Goal: Task Accomplishment & Management: Manage account settings

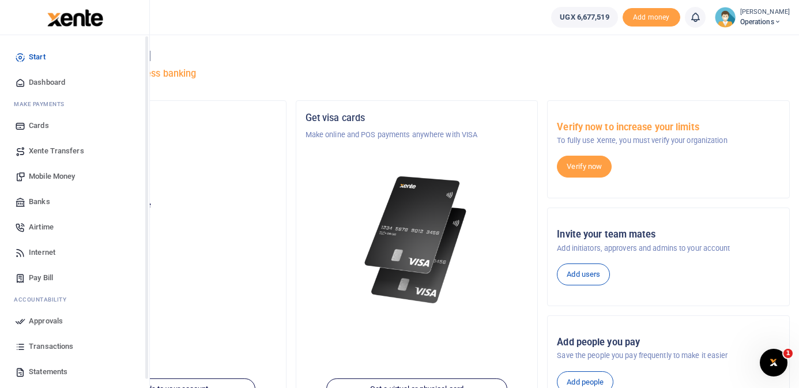
click at [33, 83] on span "Dashboard" at bounding box center [47, 83] width 36 height 12
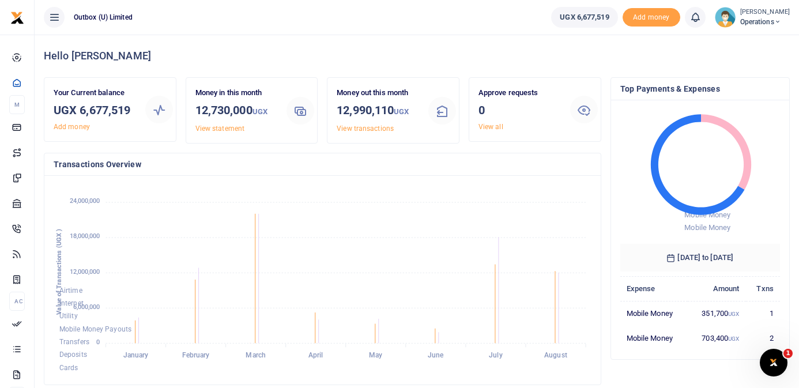
click at [483, 27] on ul "Outbox (U) Limited" at bounding box center [288, 17] width 507 height 35
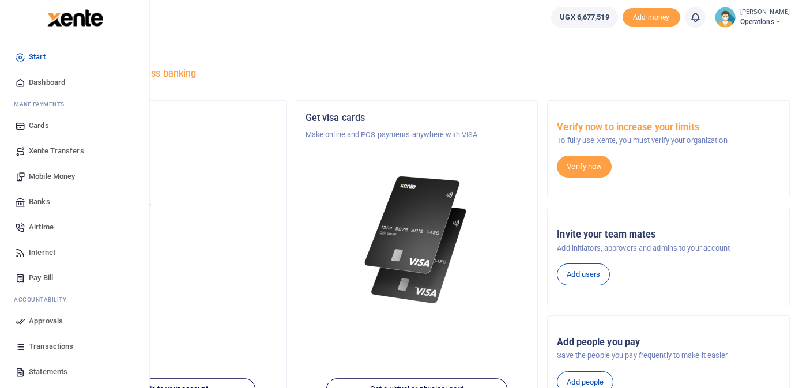
click at [39, 81] on span "Dashboard" at bounding box center [47, 83] width 36 height 12
click at [45, 82] on span "Dashboard" at bounding box center [47, 83] width 36 height 12
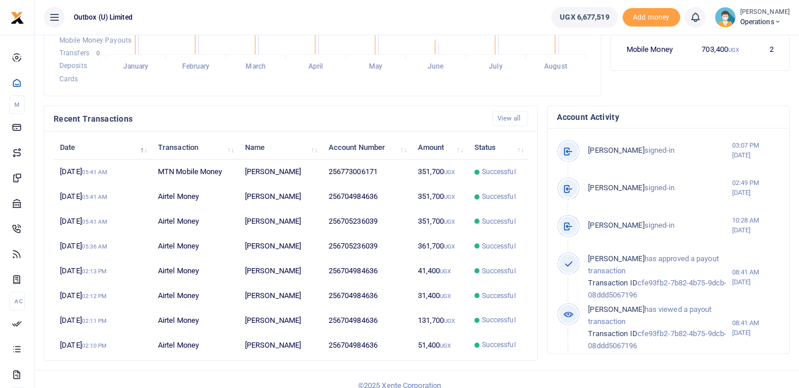
scroll to position [300, 0]
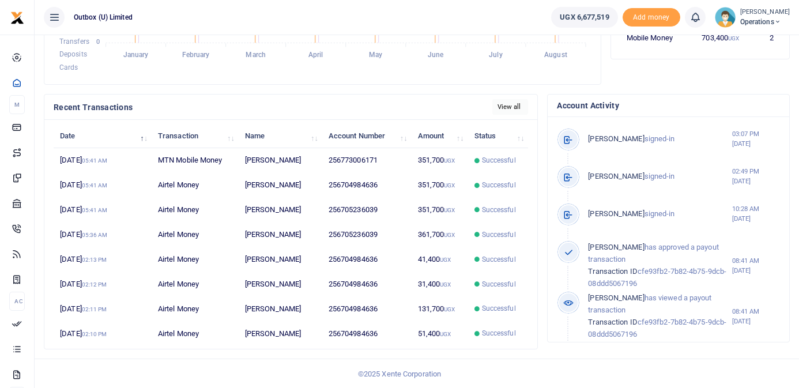
click at [509, 102] on link "View all" at bounding box center [510, 107] width 36 height 16
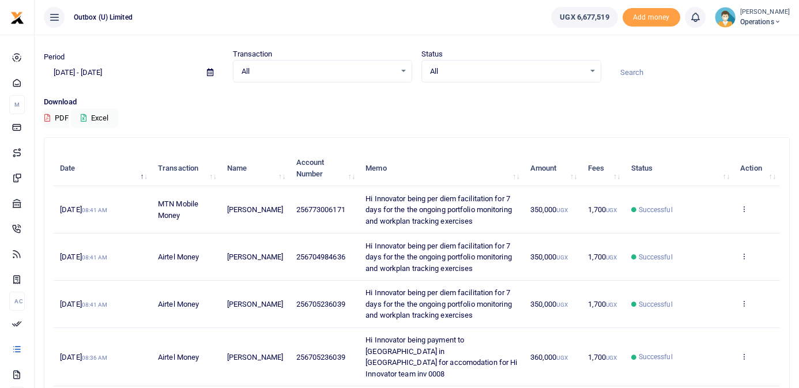
scroll to position [28, 0]
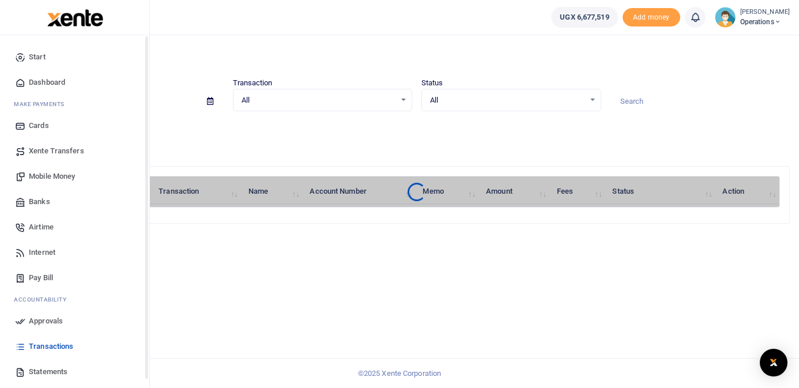
click at [35, 81] on span "Dashboard" at bounding box center [47, 83] width 36 height 12
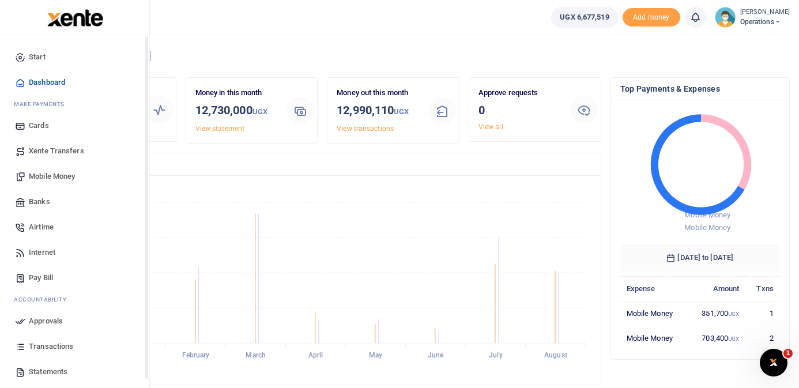
click at [41, 83] on span "Dashboard" at bounding box center [47, 83] width 36 height 12
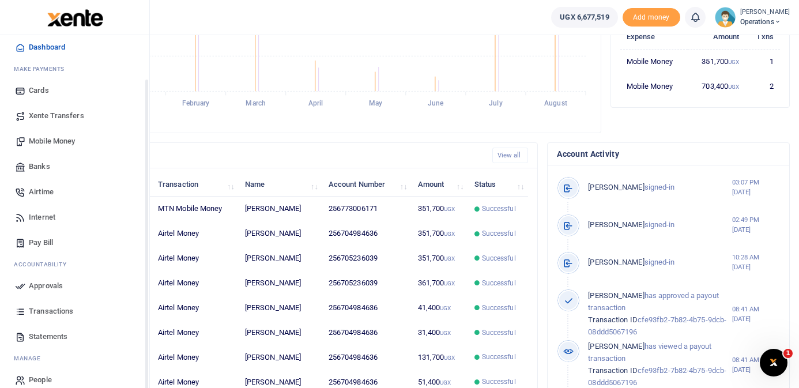
scroll to position [48, 0]
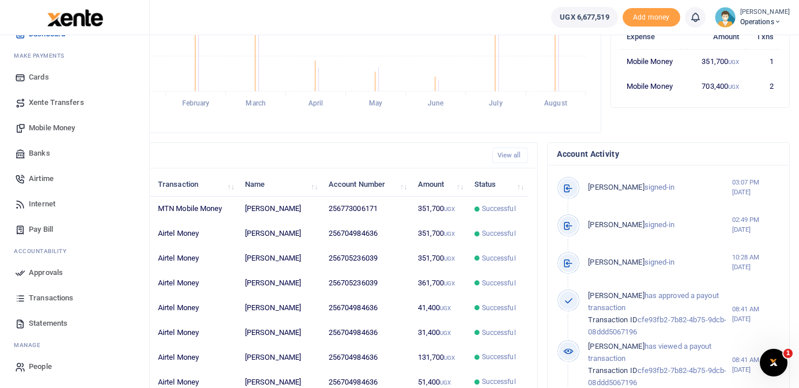
click at [47, 319] on span "Statements" at bounding box center [48, 324] width 39 height 12
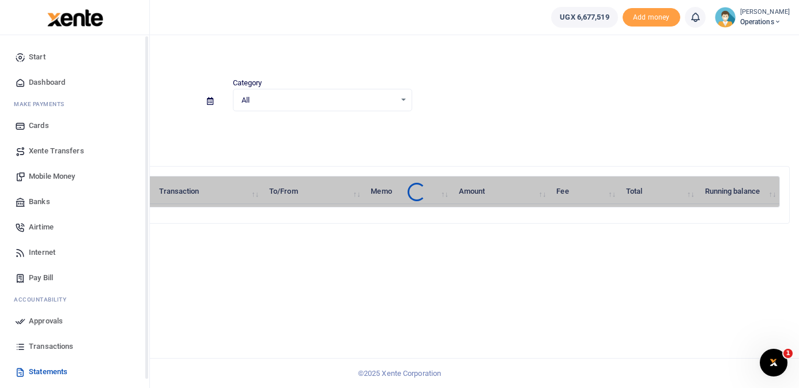
click at [29, 80] on span "Dashboard" at bounding box center [47, 83] width 36 height 12
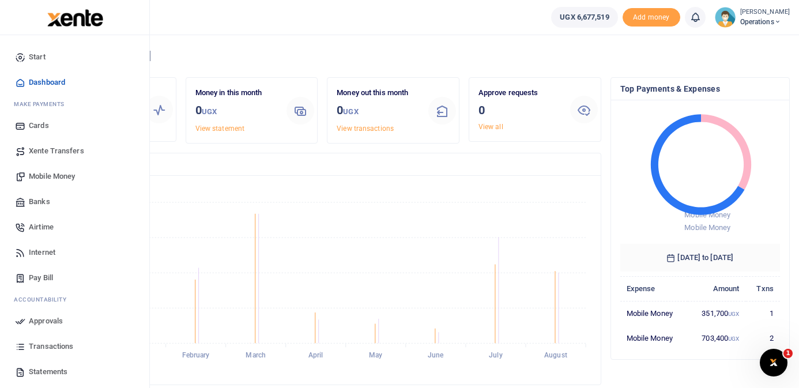
click at [67, 176] on span "Mobile Money" at bounding box center [52, 177] width 46 height 12
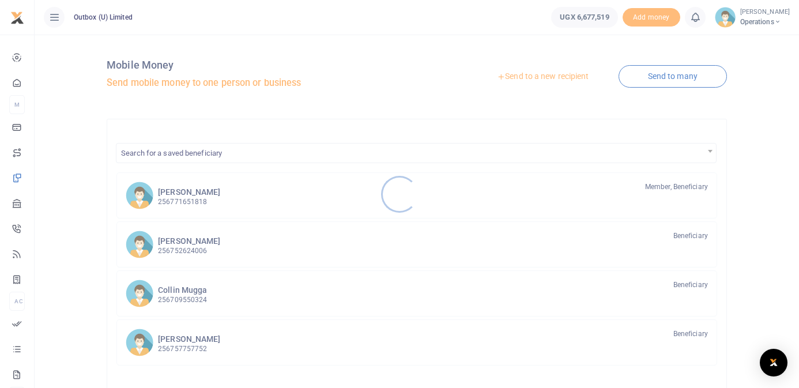
click at [541, 77] on div at bounding box center [399, 194] width 799 height 388
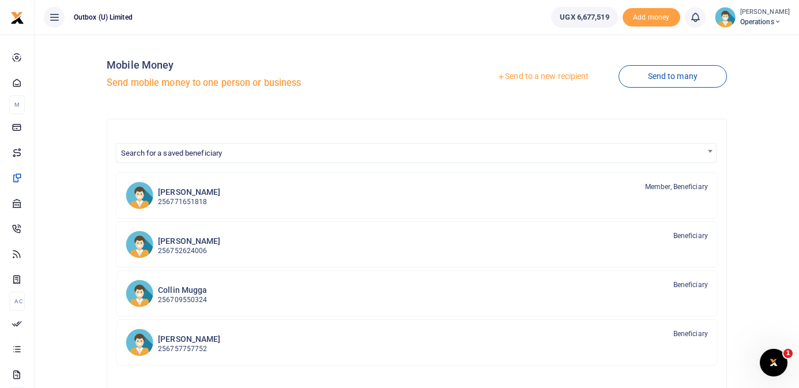
click at [541, 77] on link "Send to a new recipient" at bounding box center [543, 76] width 150 height 21
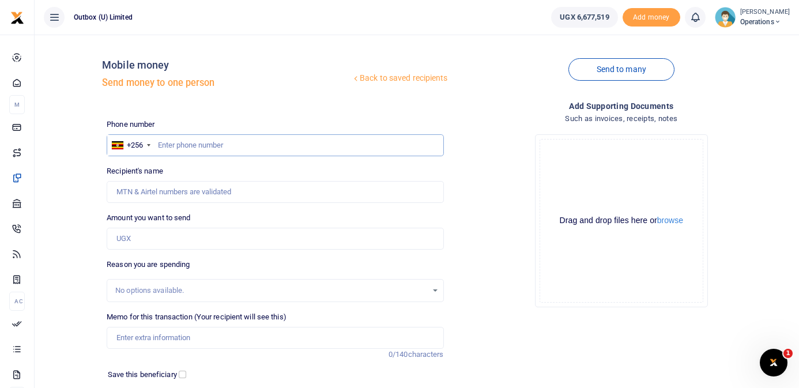
click at [285, 142] on input "text" at bounding box center [275, 145] width 337 height 22
type input "772236039"
type input "[PERSON_NAME] Kiiza [PERSON_NAME]"
type input "772236039"
click at [216, 239] on input "Amount you want to send" at bounding box center [275, 239] width 337 height 22
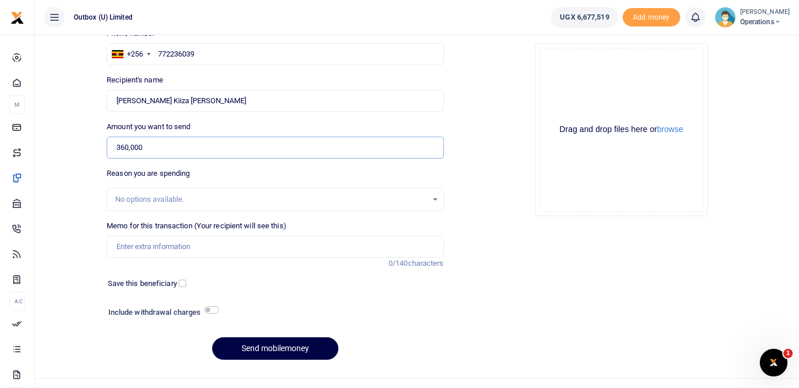
scroll to position [104, 0]
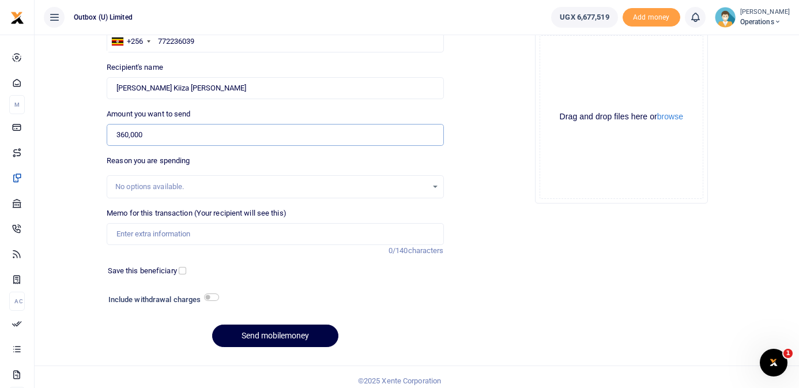
type input "360,000"
click at [161, 229] on input "Memo for this transaction (Your recipient will see this)" at bounding box center [275, 234] width 337 height 22
paste input "Hi Innovator being payment to [GEOGRAPHIC_DATA] in [GEOGRAPHIC_DATA] for accomo…"
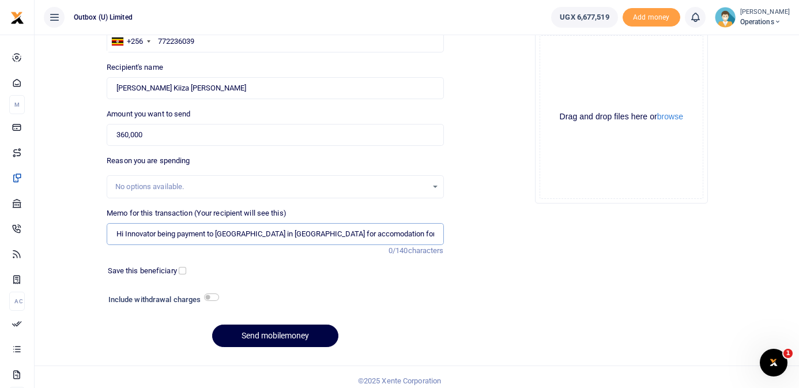
scroll to position [0, 57]
type input "Hi Innovator being payment to [GEOGRAPHIC_DATA] in [GEOGRAPHIC_DATA] for accomo…"
click at [355, 265] on div "Save this beneficiary" at bounding box center [268, 271] width 330 height 12
click at [287, 340] on button "Send mobilemoney" at bounding box center [275, 336] width 126 height 22
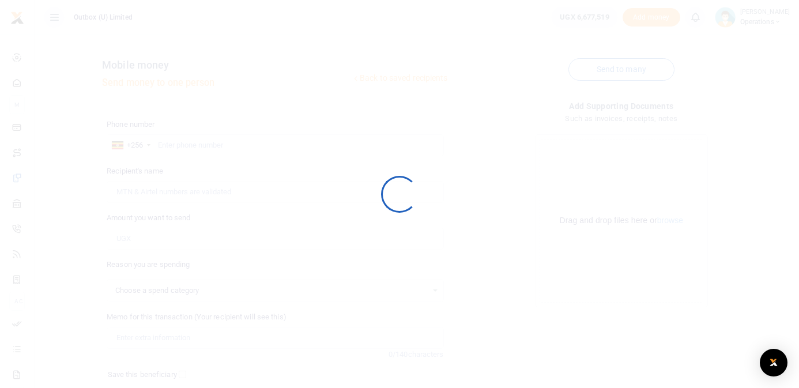
scroll to position [104, 0]
select select
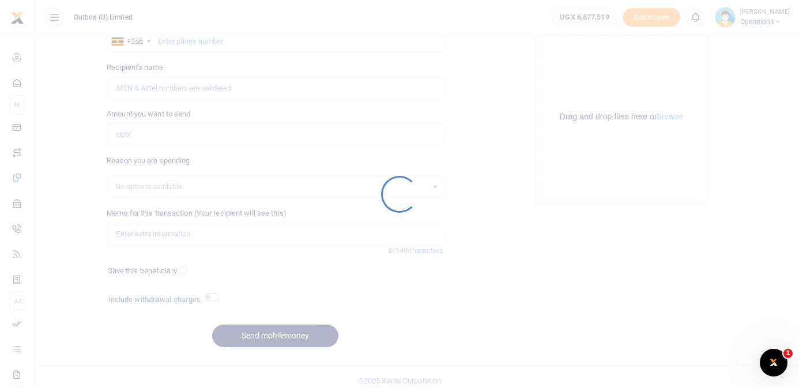
scroll to position [0, 0]
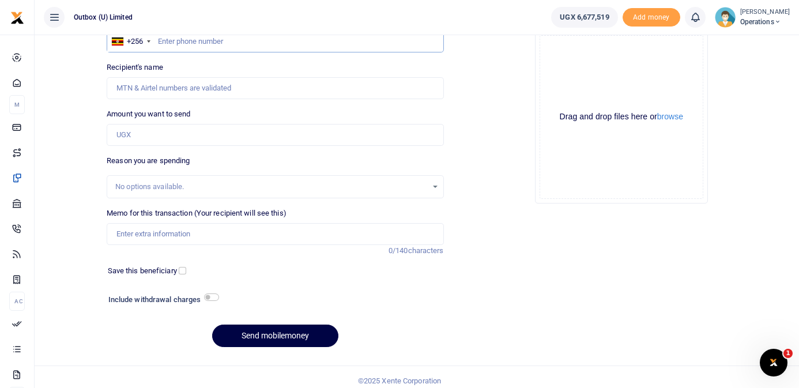
click at [238, 41] on input "text" at bounding box center [275, 42] width 337 height 22
type input "772236039"
type input "James Kiiza Okello"
type input "772236039"
click at [193, 137] on input "Amount you want to send" at bounding box center [275, 135] width 337 height 22
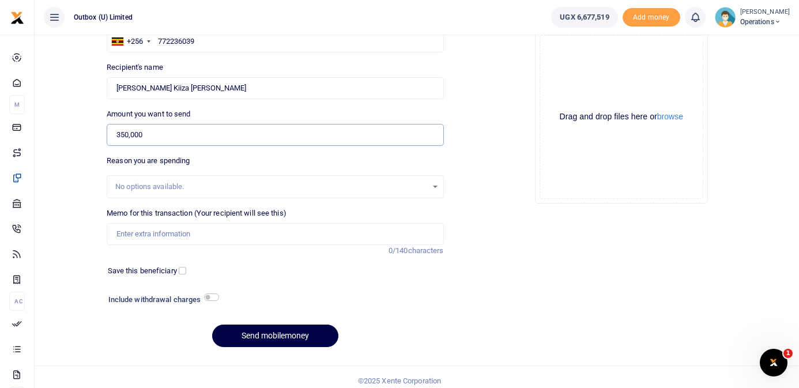
type input "350,000"
click at [172, 229] on input "Memo for this transaction (Your recipient will see this)" at bounding box center [275, 234] width 337 height 22
paste input "Hi Innovator being per diem facilitation for 7 days for the the ongoing portfol…"
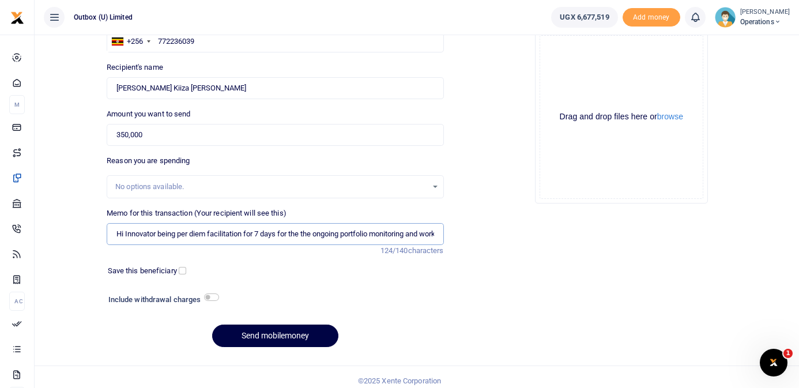
scroll to position [0, 88]
type input "Hi Innovator being per diem facilitation for 7 days for the the ongoing portfol…"
click at [305, 262] on div "Phone number +256 Uganda +256 772236039 Phone is required. Recipient's name Fou…" at bounding box center [275, 186] width 346 height 342
click at [279, 338] on button "Send mobilemoney" at bounding box center [275, 336] width 126 height 22
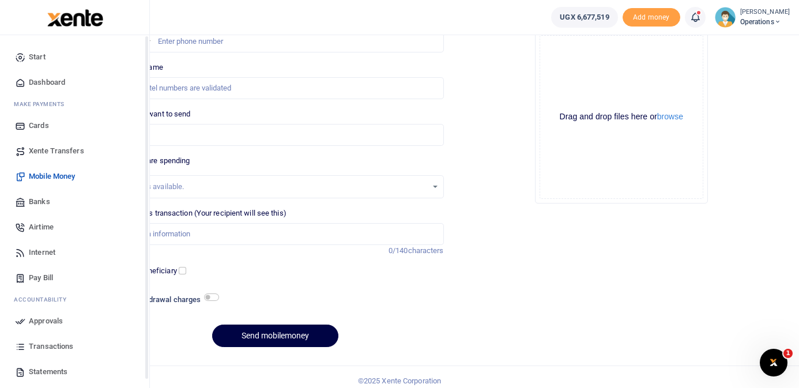
click at [43, 80] on span "Dashboard" at bounding box center [47, 83] width 36 height 12
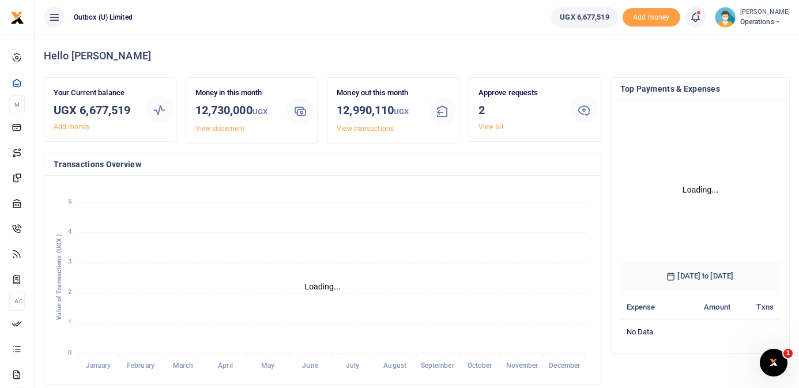
click at [495, 129] on link "View all" at bounding box center [490, 127] width 25 height 8
click at [491, 126] on link "View all" at bounding box center [490, 127] width 25 height 8
click at [490, 126] on link "View all" at bounding box center [490, 127] width 25 height 8
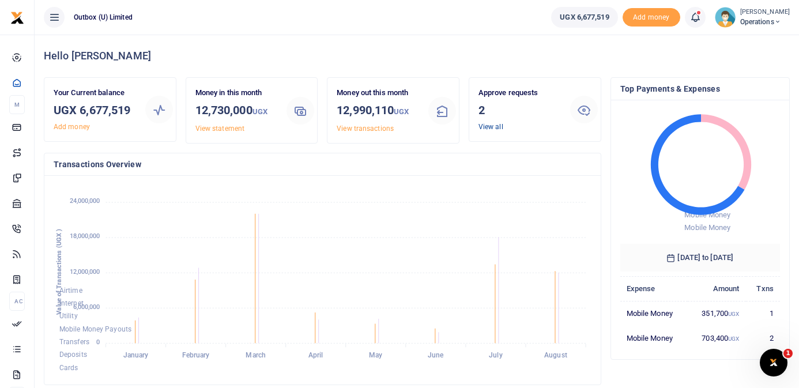
click at [499, 125] on link "View all" at bounding box center [490, 127] width 25 height 8
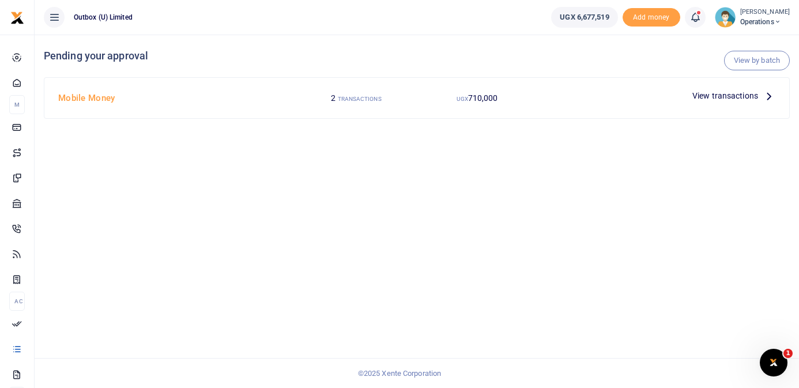
click at [755, 95] on span "View transactions" at bounding box center [725, 95] width 66 height 13
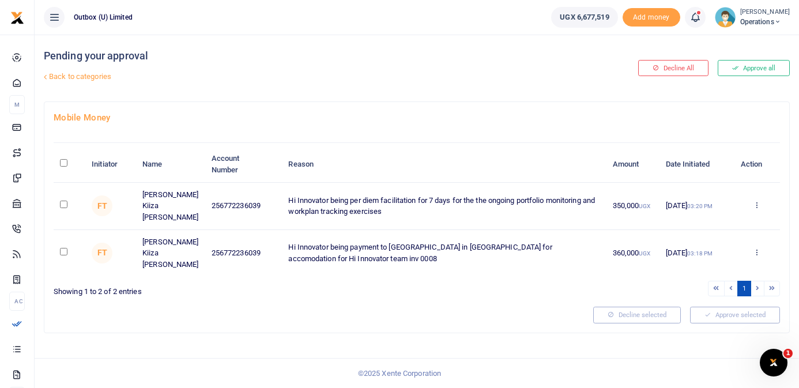
click at [63, 161] on div at bounding box center [399, 194] width 799 height 388
click at [62, 163] on input "\a \a : activate to sort column descending" at bounding box center [63, 162] width 7 height 7
checkbox input "true"
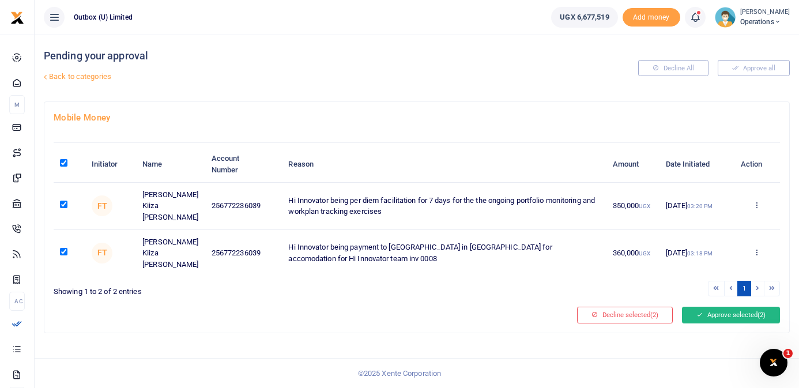
click at [696, 311] on icon at bounding box center [699, 315] width 6 height 8
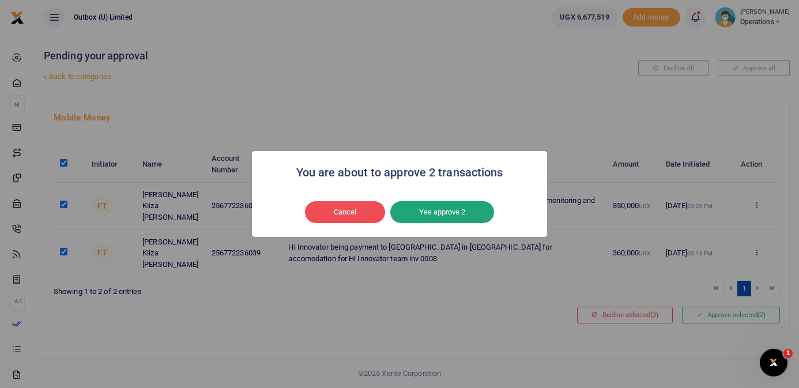
click at [438, 213] on button "Yes approve 2" at bounding box center [442, 212] width 104 height 22
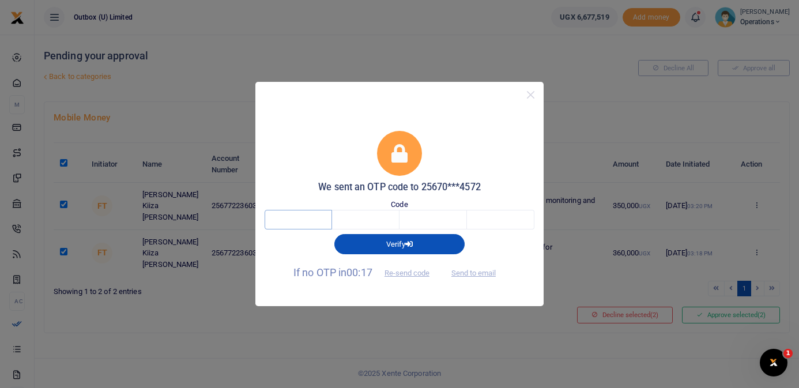
click at [292, 225] on input "text" at bounding box center [298, 220] width 67 height 20
click at [487, 274] on button "Send to email" at bounding box center [474, 273] width 64 height 20
click at [308, 222] on input "text" at bounding box center [298, 220] width 67 height 20
paste input "8"
type input "8"
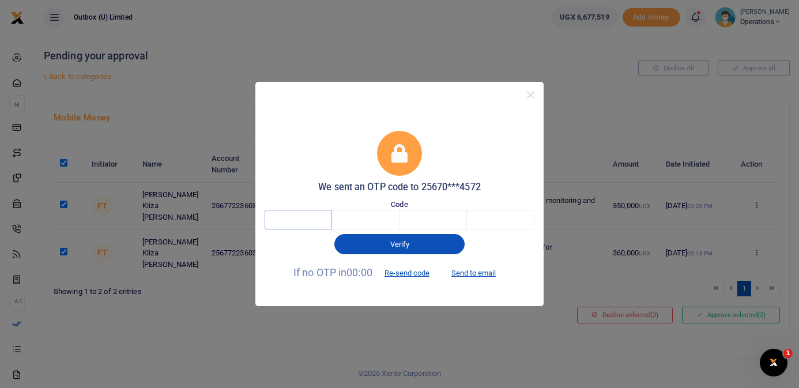
type input "2"
type input "7"
type input "8"
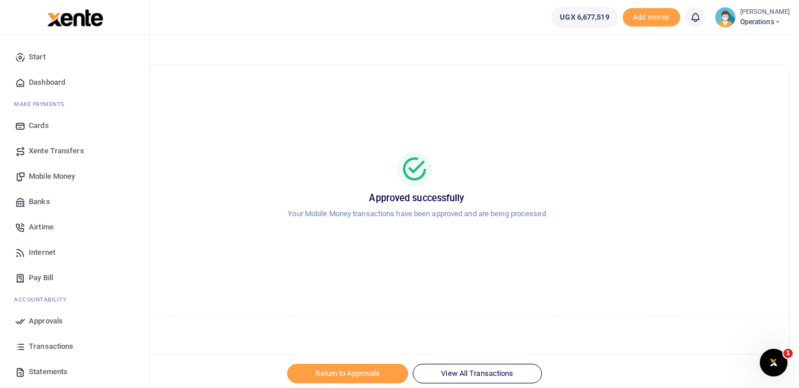
click at [59, 172] on span "Mobile Money" at bounding box center [52, 177] width 46 height 12
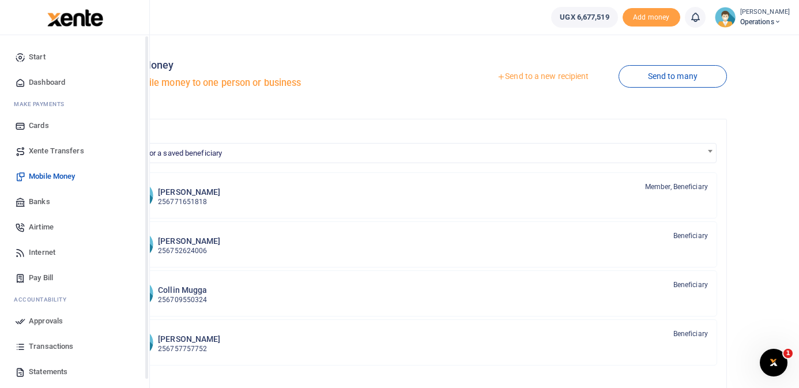
click at [43, 83] on span "Dashboard" at bounding box center [47, 83] width 36 height 12
click at [51, 81] on span "Dashboard" at bounding box center [47, 83] width 36 height 12
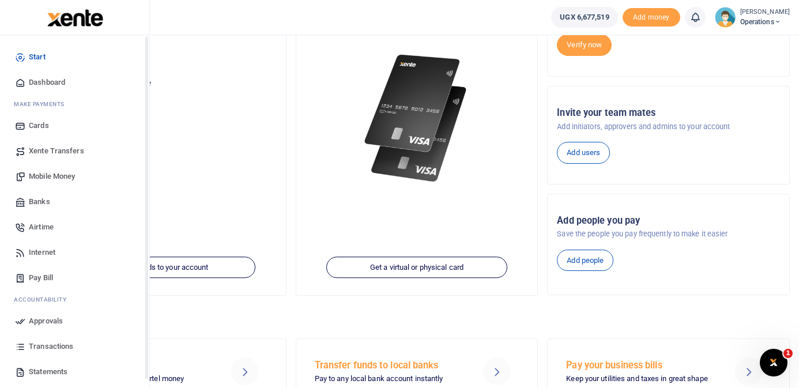
click at [19, 82] on icon at bounding box center [20, 82] width 10 height 10
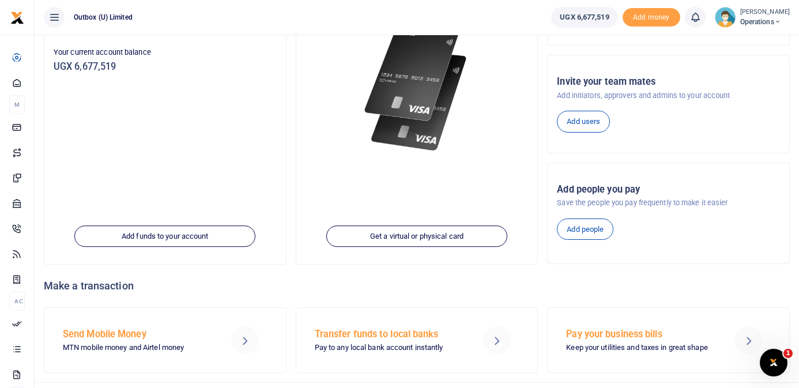
scroll to position [177, 0]
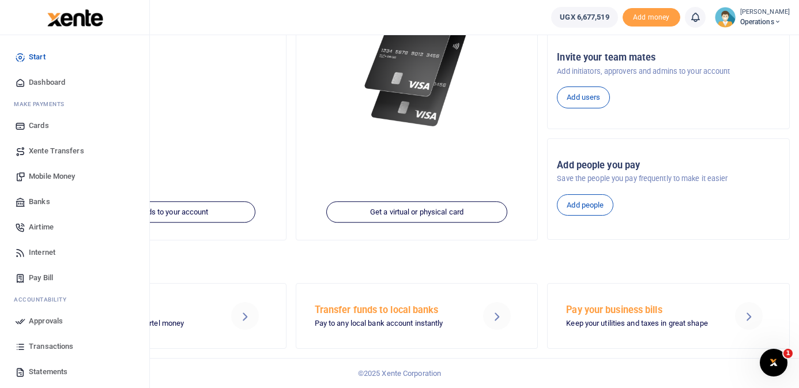
click at [44, 176] on span "Mobile Money" at bounding box center [52, 177] width 46 height 12
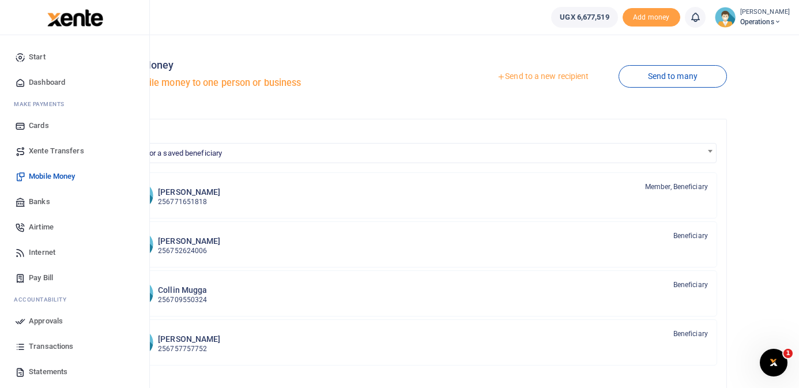
click at [58, 84] on span "Dashboard" at bounding box center [47, 83] width 36 height 12
click at [59, 83] on span "Dashboard" at bounding box center [47, 83] width 36 height 12
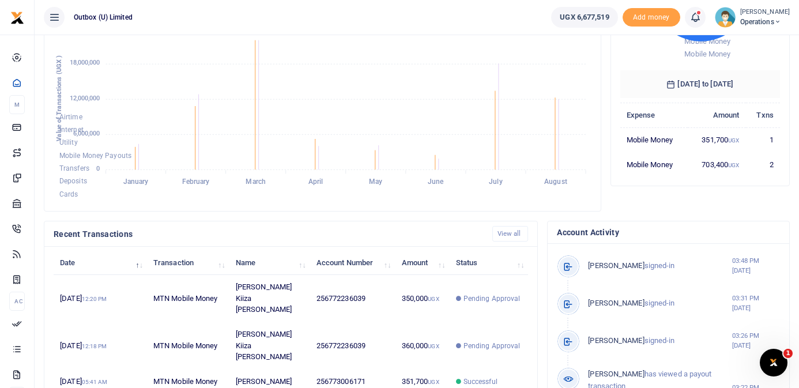
scroll to position [300, 0]
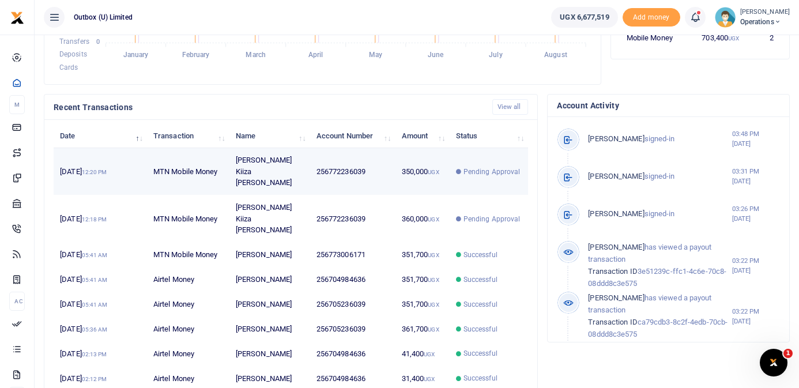
click at [473, 167] on span "Pending Approval" at bounding box center [491, 172] width 57 height 10
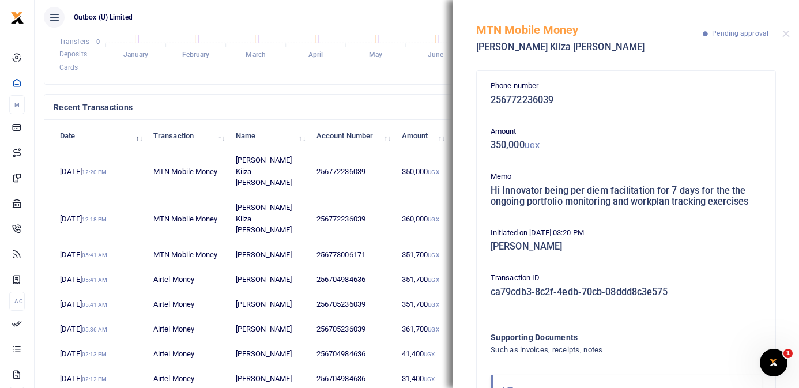
scroll to position [61, 0]
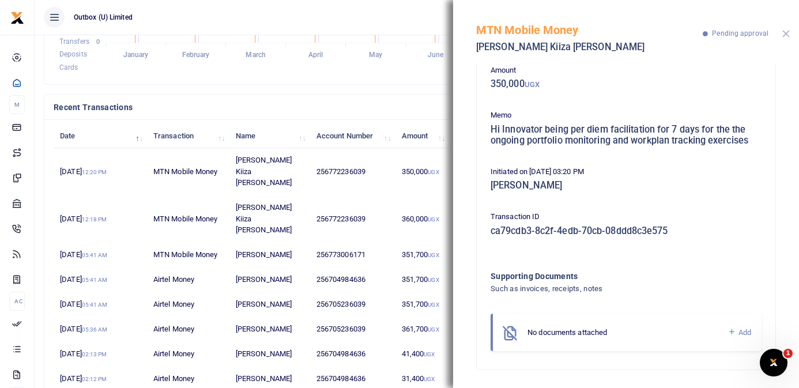
click at [787, 34] on button "Close" at bounding box center [785, 33] width 7 height 7
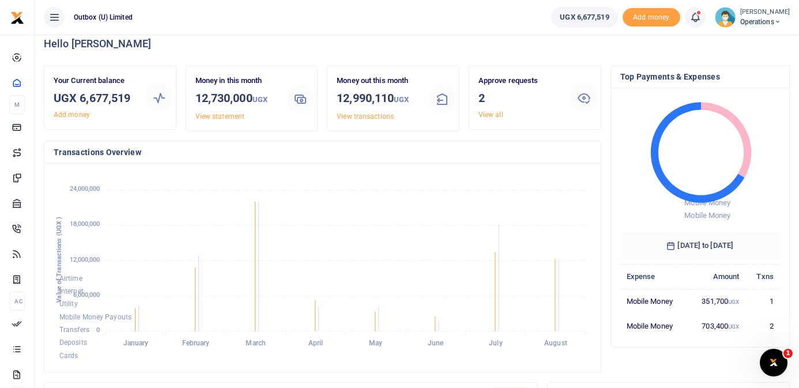
scroll to position [0, 0]
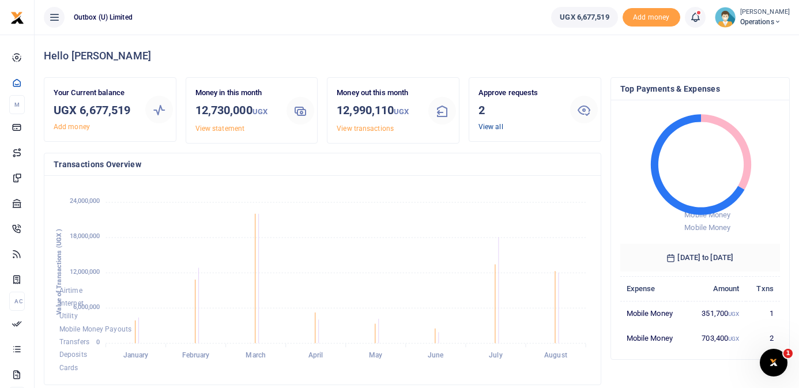
click at [489, 126] on link "View all" at bounding box center [490, 127] width 25 height 8
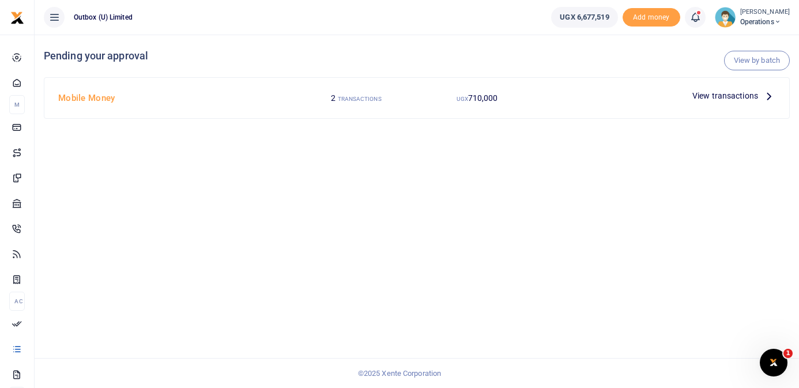
click at [759, 95] on p "View transactions" at bounding box center [733, 95] width 83 height 13
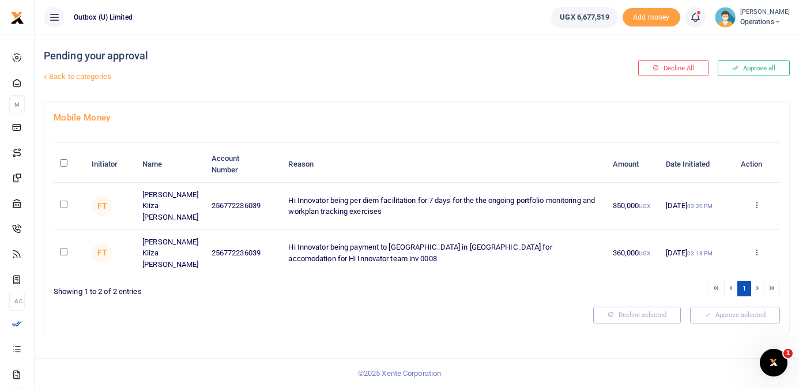
click at [63, 201] on input "checkbox" at bounding box center [63, 204] width 7 height 7
checkbox input "true"
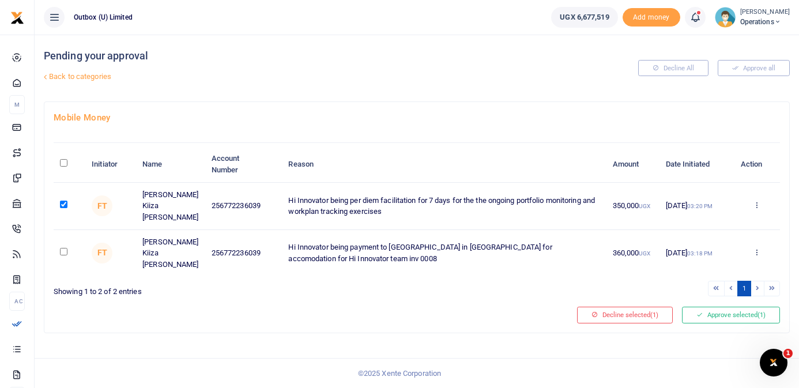
click at [63, 248] on input "checkbox" at bounding box center [63, 251] width 7 height 7
checkbox input "true"
click at [710, 307] on button "Approve selected (2)" at bounding box center [731, 315] width 98 height 16
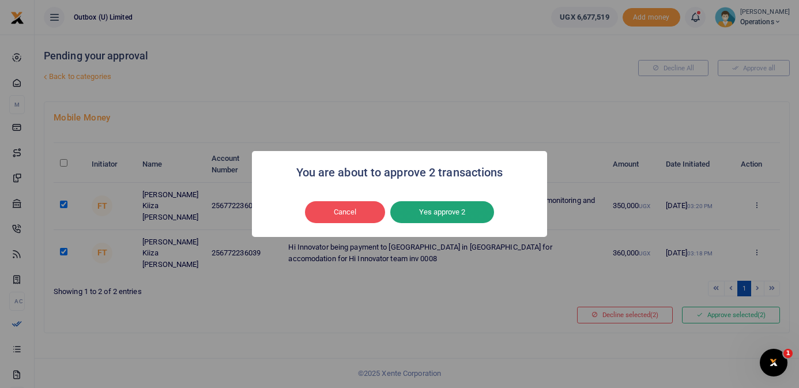
click at [454, 209] on button "Yes approve 2" at bounding box center [442, 212] width 104 height 22
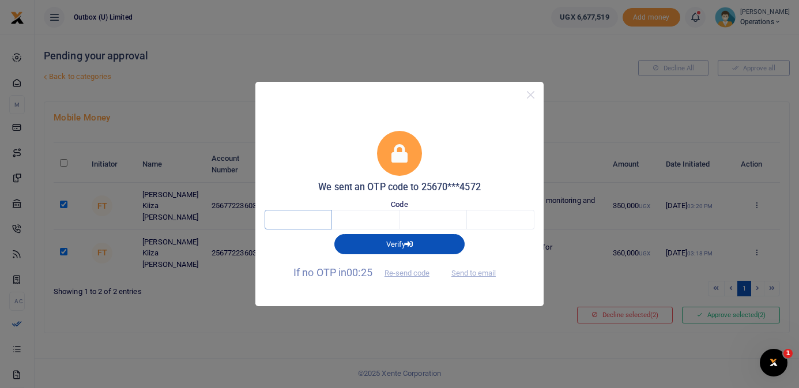
click at [318, 226] on input "text" at bounding box center [298, 220] width 67 height 20
click at [477, 274] on button "Send to email" at bounding box center [474, 273] width 64 height 20
click at [293, 216] on input "text" at bounding box center [298, 220] width 67 height 20
paste input "6"
type input "6"
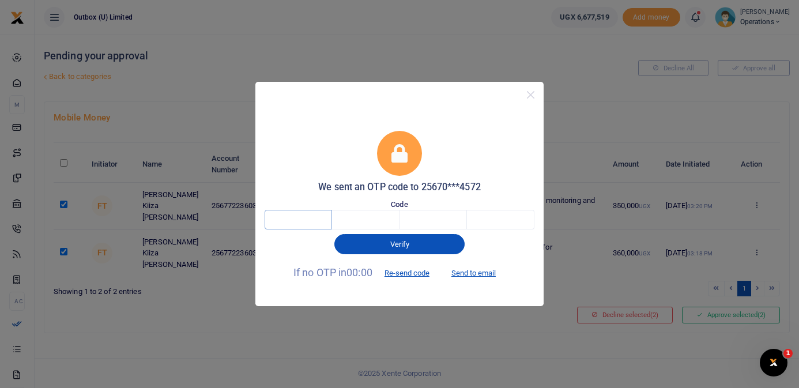
type input "3"
type input "6"
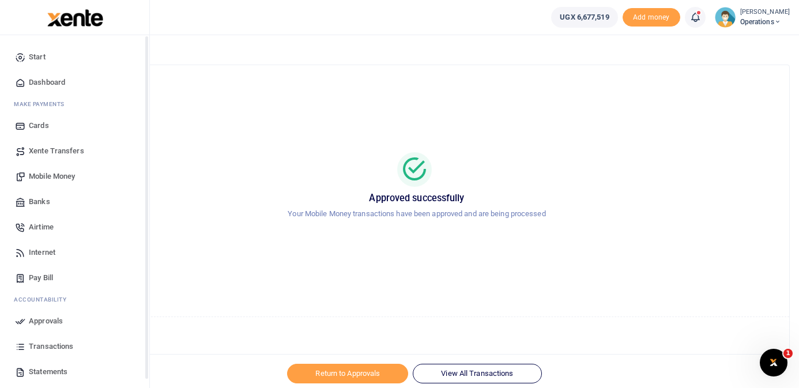
click at [35, 83] on span "Dashboard" at bounding box center [47, 83] width 36 height 12
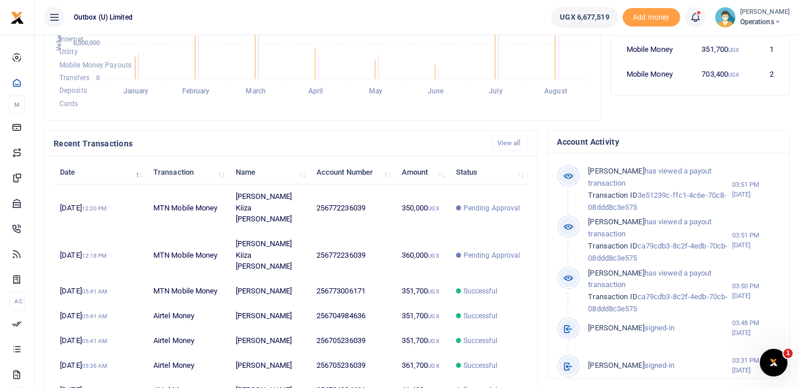
scroll to position [227, 0]
